Goal: Check status: Check status

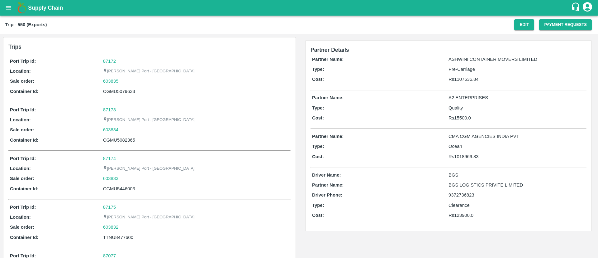
click at [462, 97] on p "A2 ENTERPRISES" at bounding box center [517, 97] width 137 height 7
copy p "ENTERPRISES"
click at [462, 97] on p "A2 ENTERPRISES" at bounding box center [517, 97] width 137 height 7
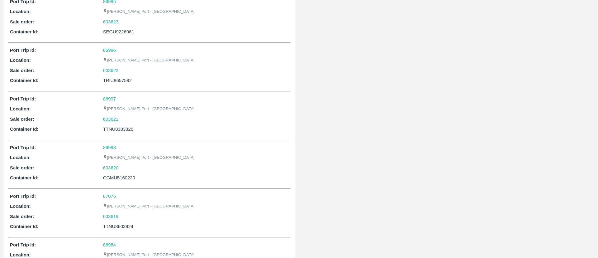
click at [112, 119] on link "603621" at bounding box center [111, 119] width 16 height 7
copy div "603621"
drag, startPoint x: 129, startPoint y: 122, endPoint x: 100, endPoint y: 118, distance: 29.2
click at [100, 118] on div "Sale order: 603621" at bounding box center [149, 119] width 279 height 7
click at [112, 98] on link "86997" at bounding box center [109, 98] width 13 height 5
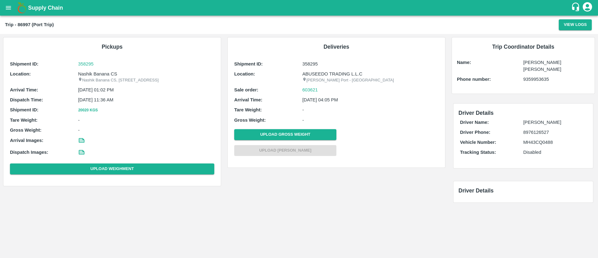
click at [105, 74] on p "Nashik Banana CS" at bounding box center [146, 73] width 136 height 7
click at [87, 113] on button "20020 Kgs" at bounding box center [88, 110] width 20 height 7
